Goal: Information Seeking & Learning: Learn about a topic

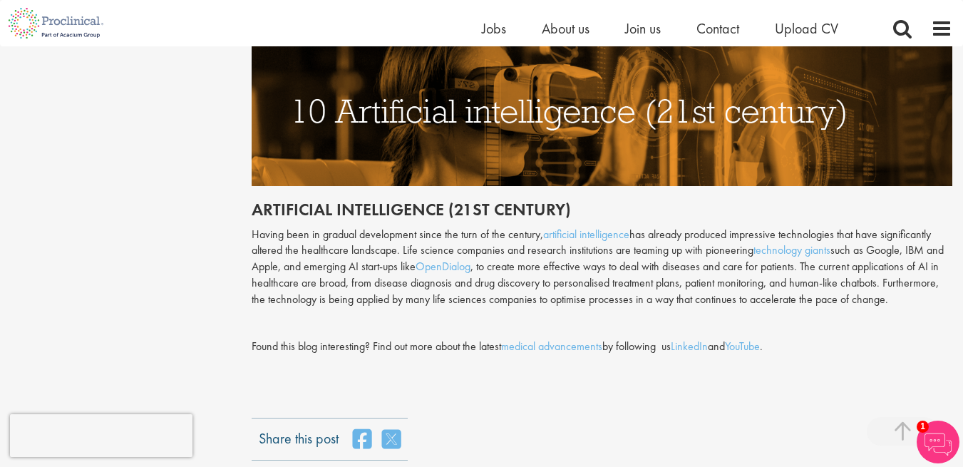
scroll to position [3639, 0]
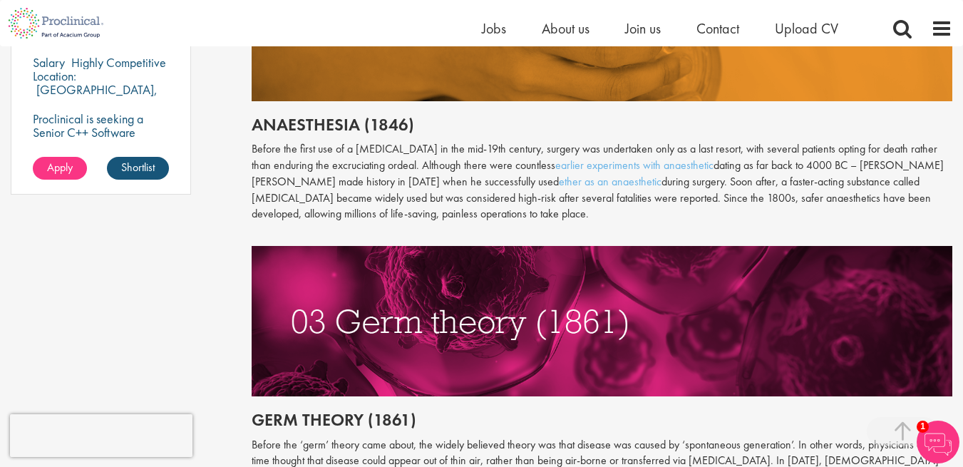
scroll to position [1197, 0]
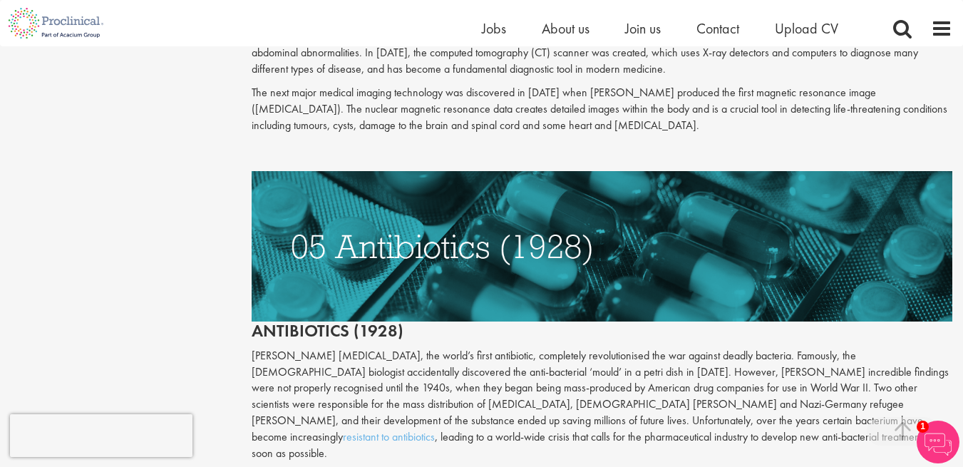
scroll to position [2002, 0]
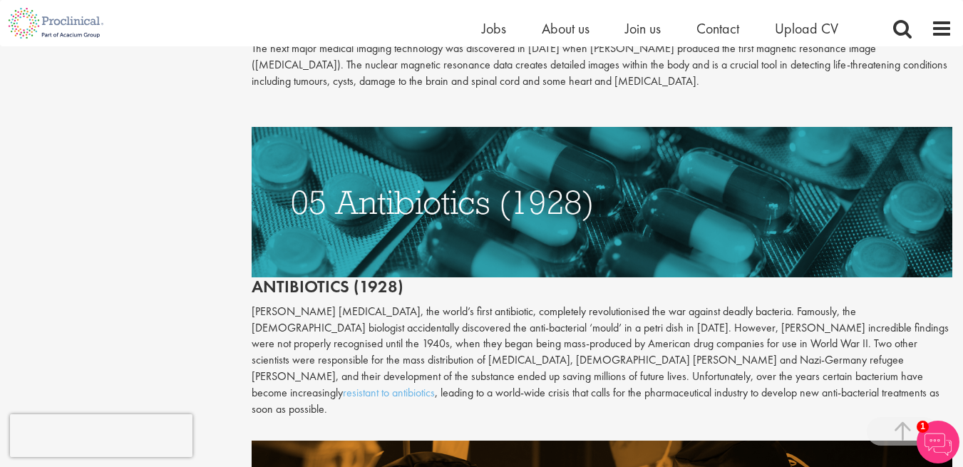
click at [209, 187] on div "Content types Quizzes Blogs Guidebooks Videos Infographics Case studies Press r…" at bounding box center [481, 127] width 963 height 3955
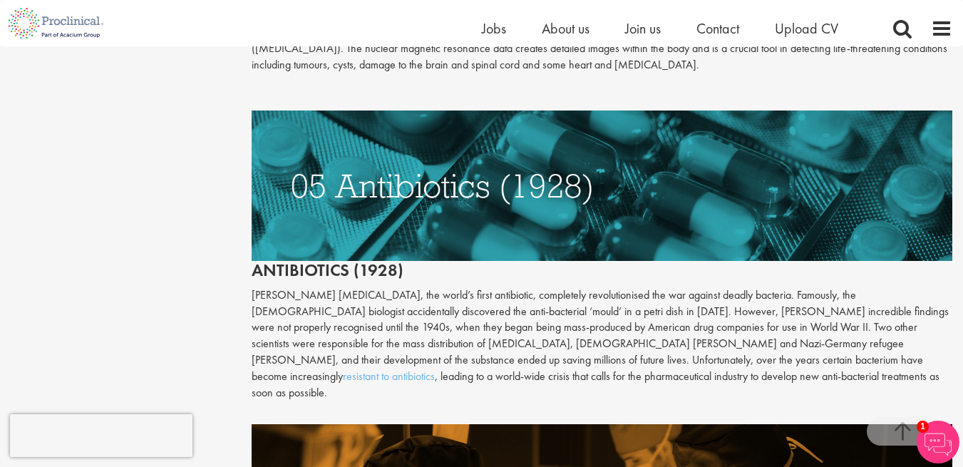
scroll to position [2018, 0]
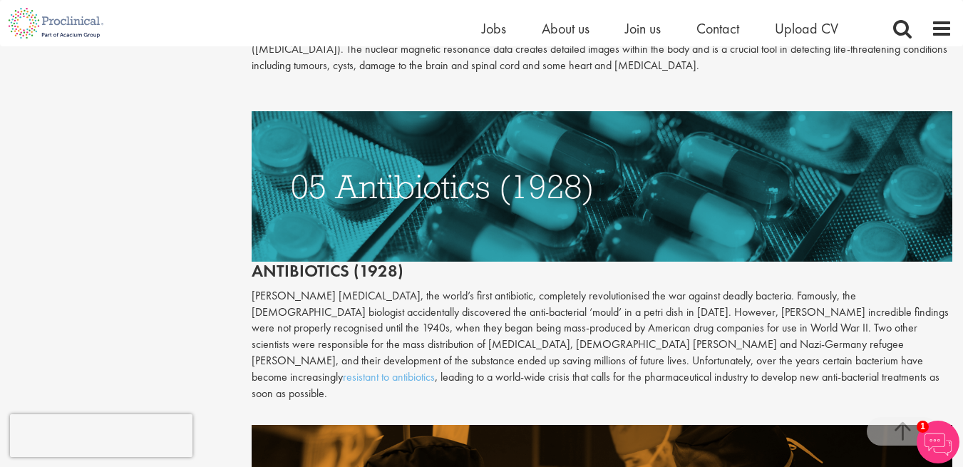
click at [184, 198] on div "Content types Quizzes Blogs Guidebooks Videos Infographics Case studies Press r…" at bounding box center [481, 112] width 963 height 3955
